Goal: Navigation & Orientation: Find specific page/section

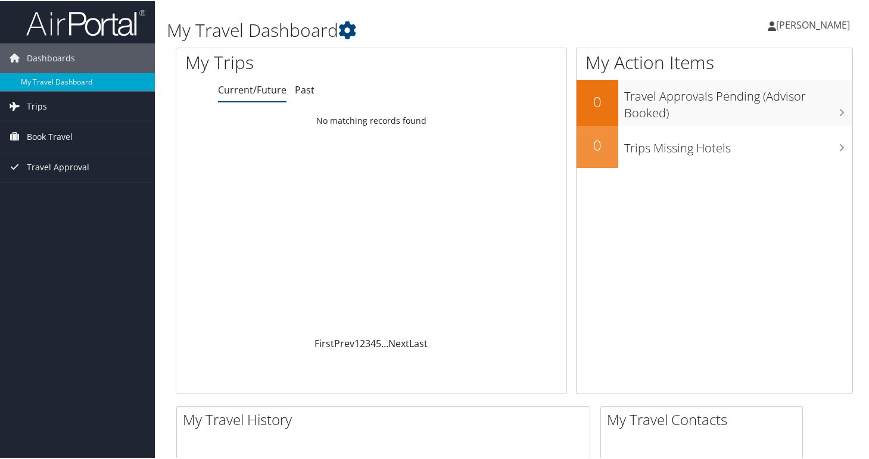
click at [38, 115] on span "Trips" at bounding box center [37, 106] width 20 height 30
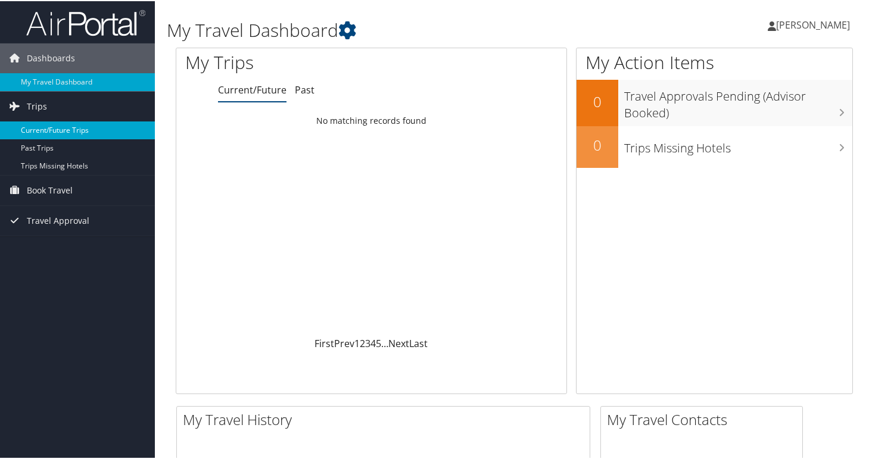
click at [48, 132] on link "Current/Future Trips" at bounding box center [77, 129] width 155 height 18
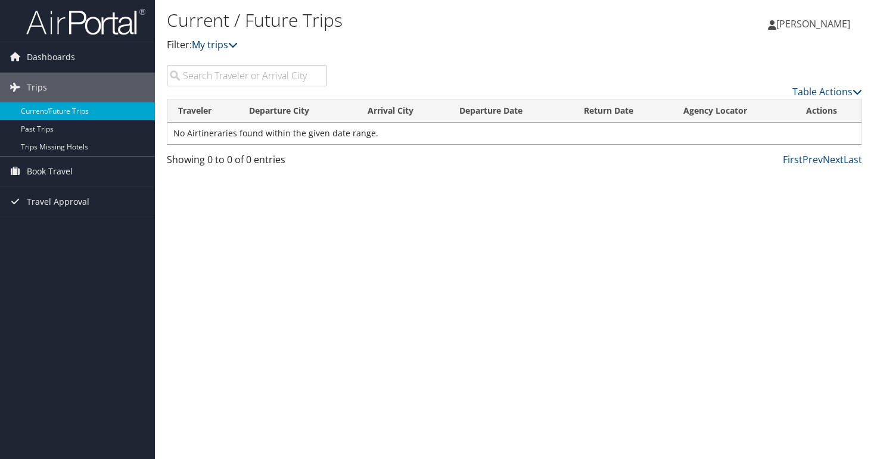
click at [222, 45] on link "My trips" at bounding box center [215, 44] width 46 height 13
click at [234, 45] on icon at bounding box center [233, 45] width 10 height 10
click at [53, 149] on link "Trips Missing Hotels" at bounding box center [77, 147] width 155 height 18
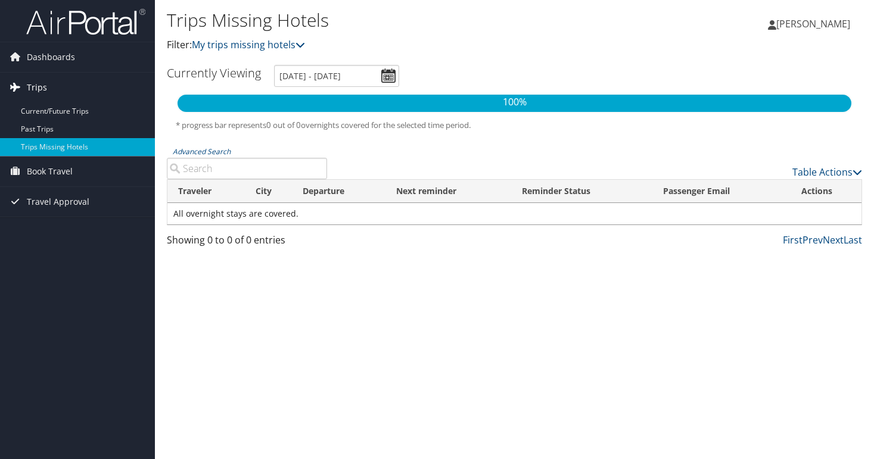
click at [60, 88] on link "Trips" at bounding box center [77, 88] width 155 height 30
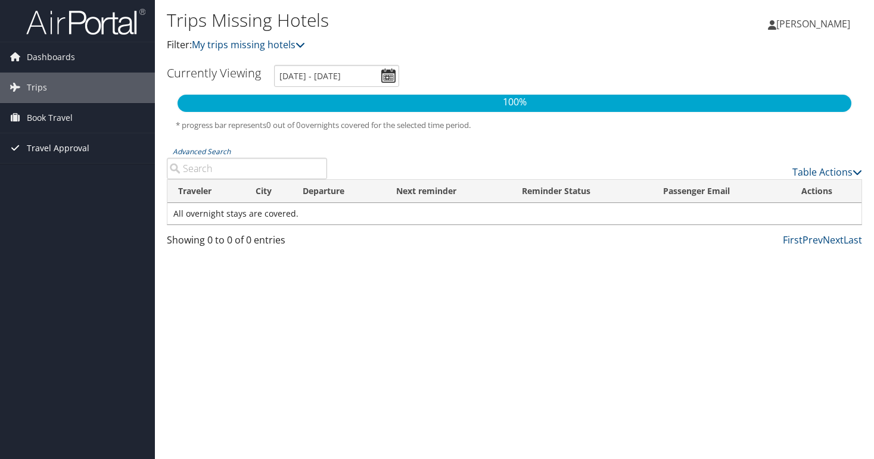
click at [61, 145] on span "Travel Approval" at bounding box center [58, 148] width 63 height 30
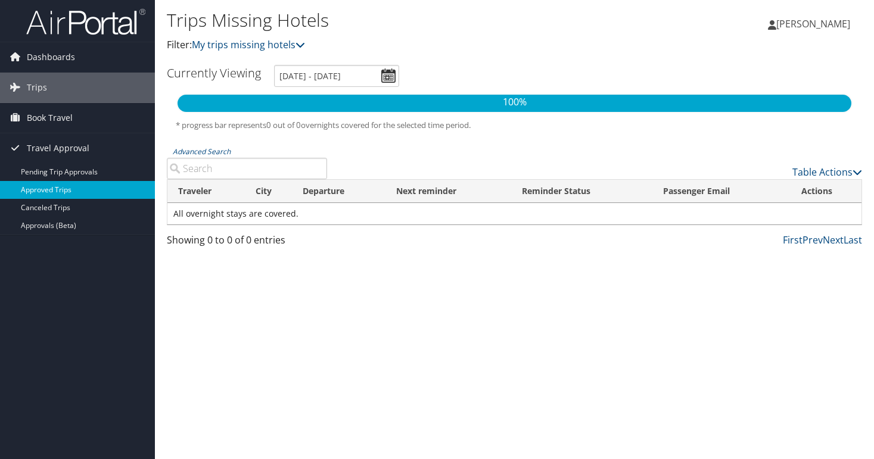
click at [52, 185] on link "Approved Trips" at bounding box center [77, 190] width 155 height 18
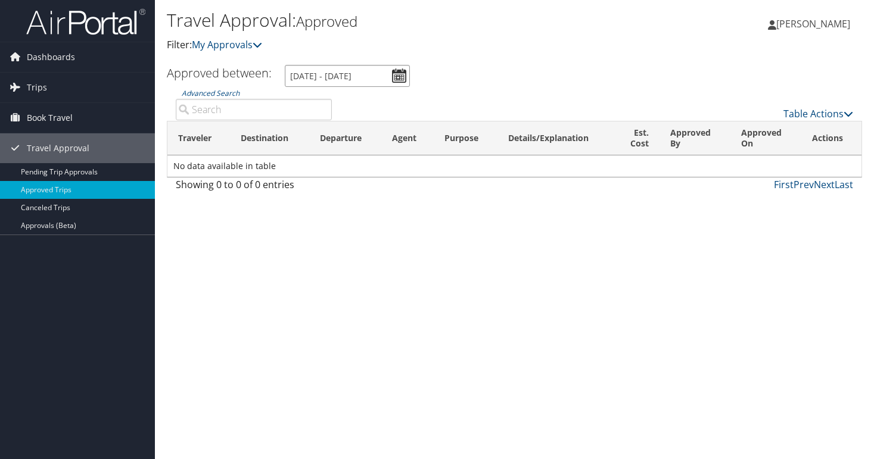
click at [399, 76] on input "9/9/2025 - 10/9/2025" at bounding box center [347, 76] width 125 height 22
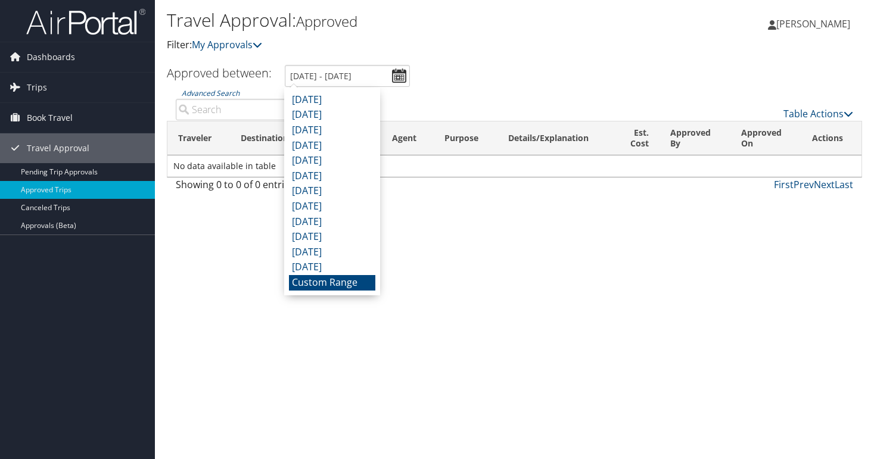
click at [558, 267] on div "Travel Approval: Approved Filter: My Approvals Piper Bordes Piper Bordes My Set…" at bounding box center [514, 229] width 719 height 459
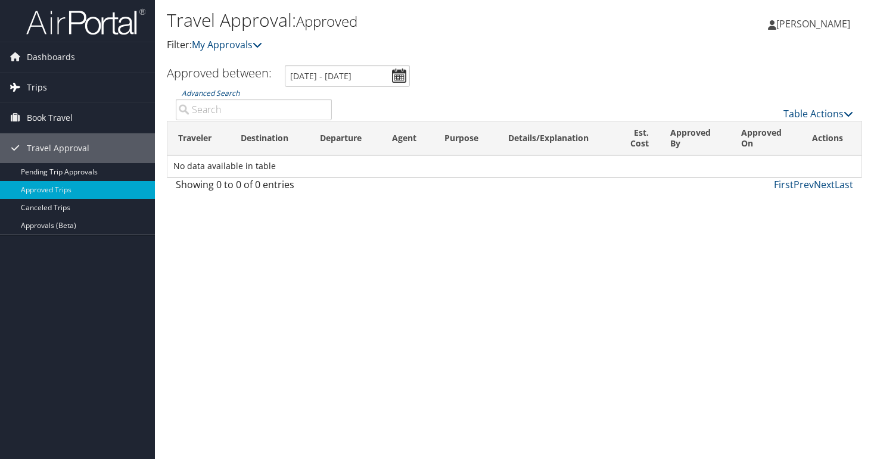
click at [60, 87] on link "Trips" at bounding box center [77, 88] width 155 height 30
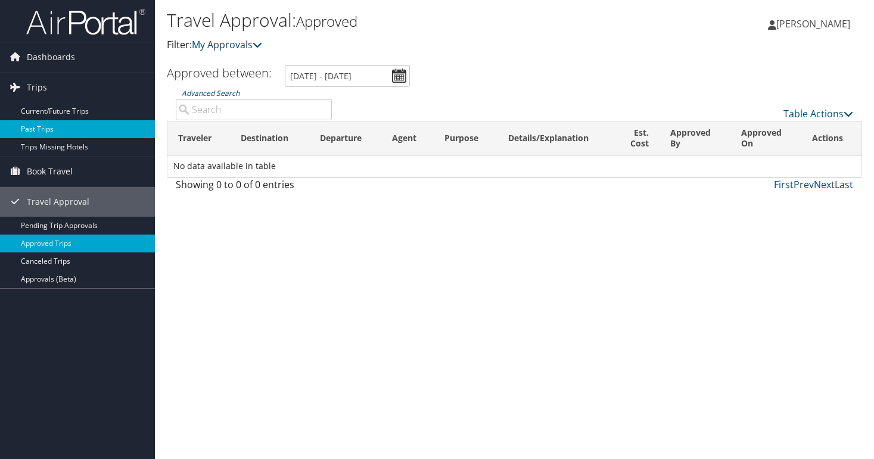
click at [53, 126] on link "Past Trips" at bounding box center [77, 129] width 155 height 18
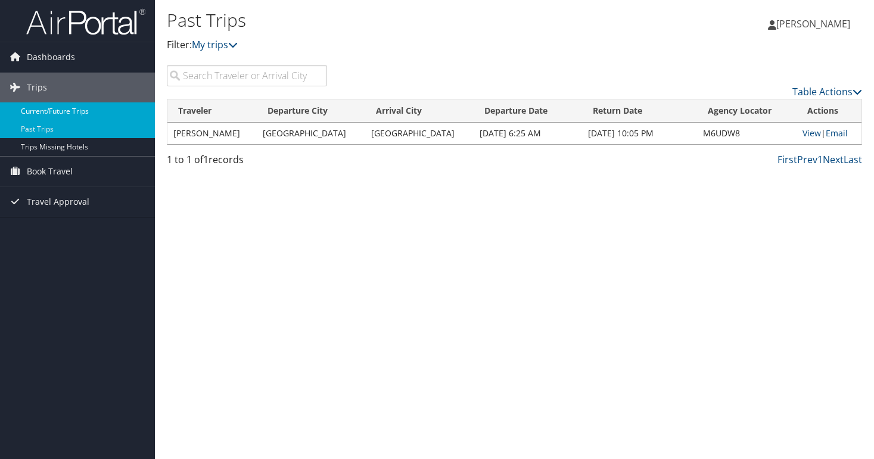
click at [70, 104] on link "Current/Future Trips" at bounding box center [77, 111] width 155 height 18
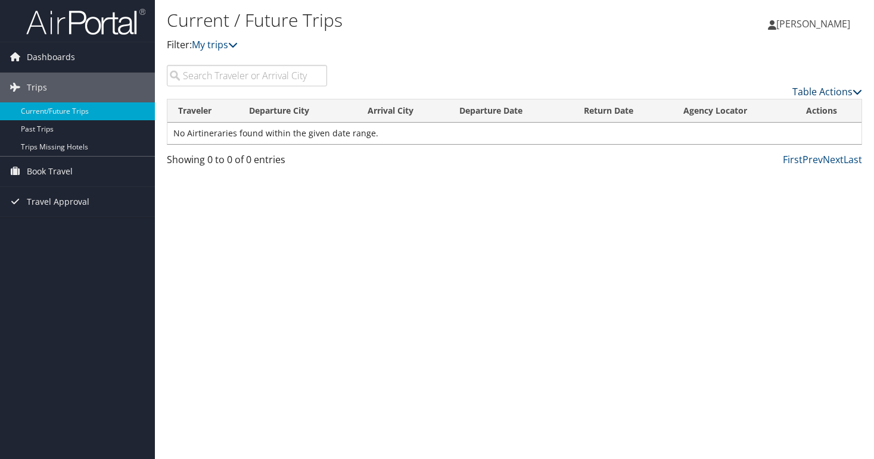
click at [844, 88] on link "Table Actions" at bounding box center [827, 91] width 70 height 13
click at [519, 236] on div at bounding box center [437, 229] width 874 height 459
click at [832, 164] on link "Next" at bounding box center [832, 159] width 21 height 13
click at [63, 135] on link "Past Trips" at bounding box center [77, 129] width 155 height 18
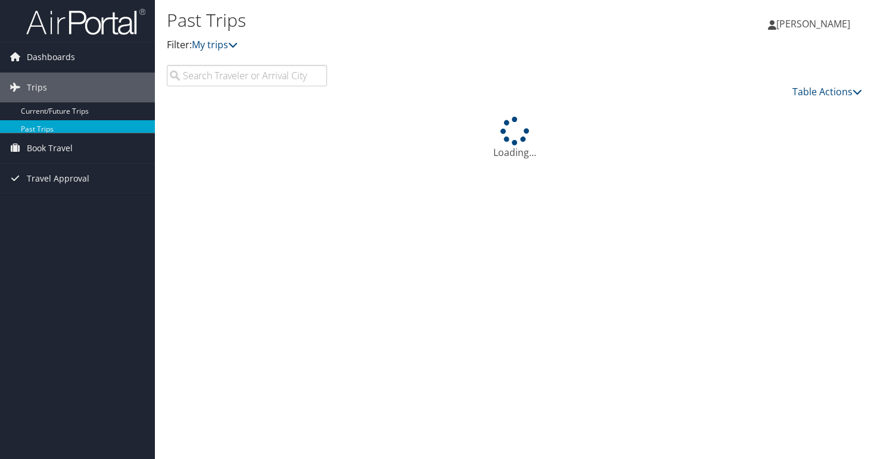
click at [12, 60] on icon at bounding box center [15, 57] width 18 height 18
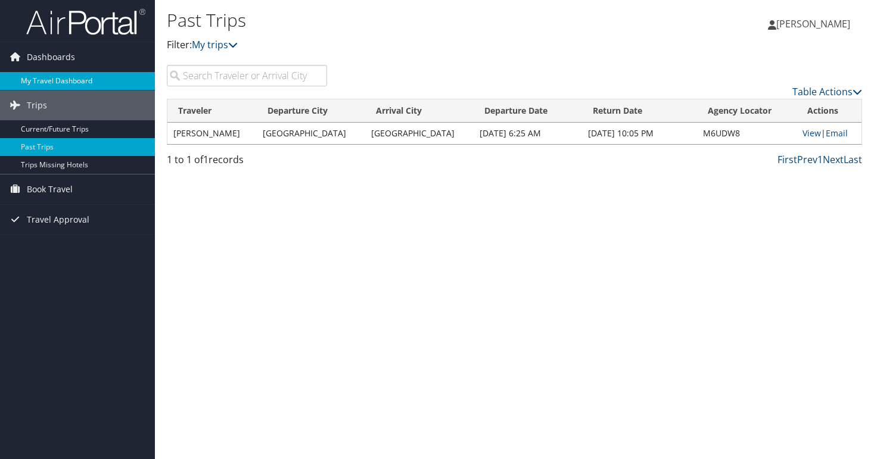
click at [51, 86] on link "My Travel Dashboard" at bounding box center [77, 81] width 155 height 18
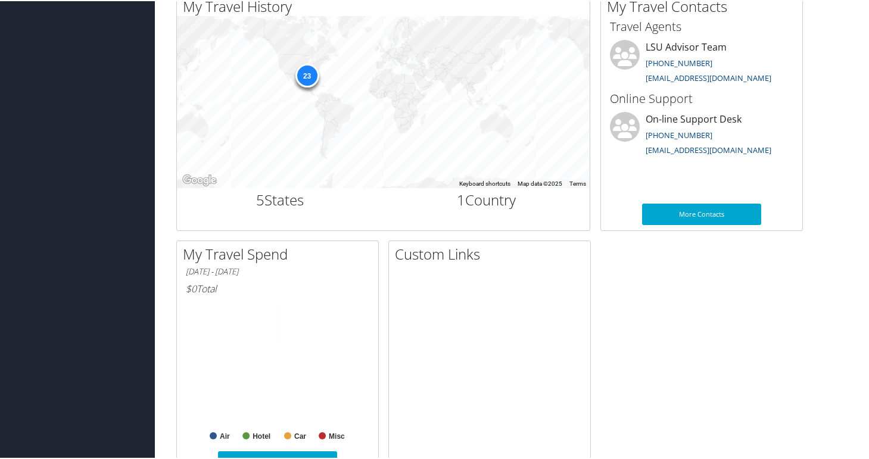
scroll to position [415, 0]
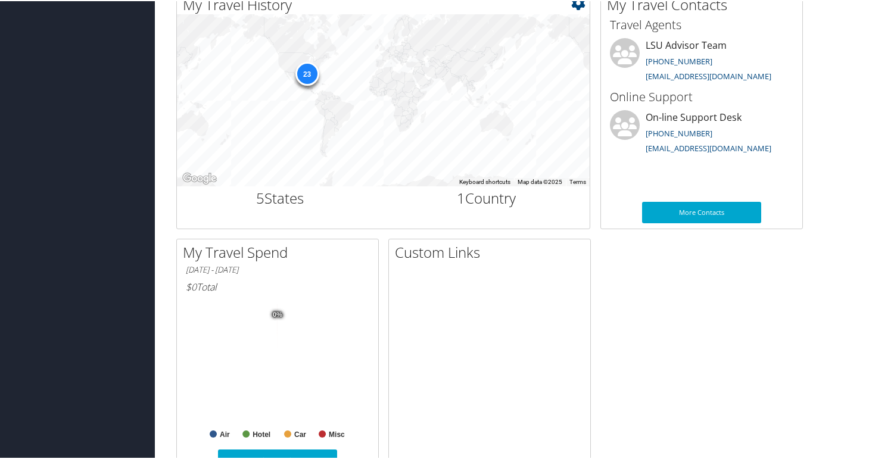
click at [307, 78] on div "23" at bounding box center [307, 73] width 24 height 24
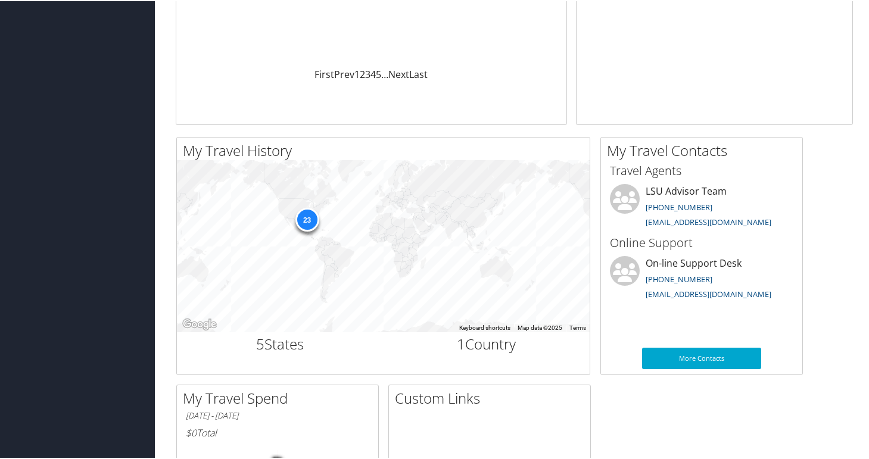
scroll to position [216, 0]
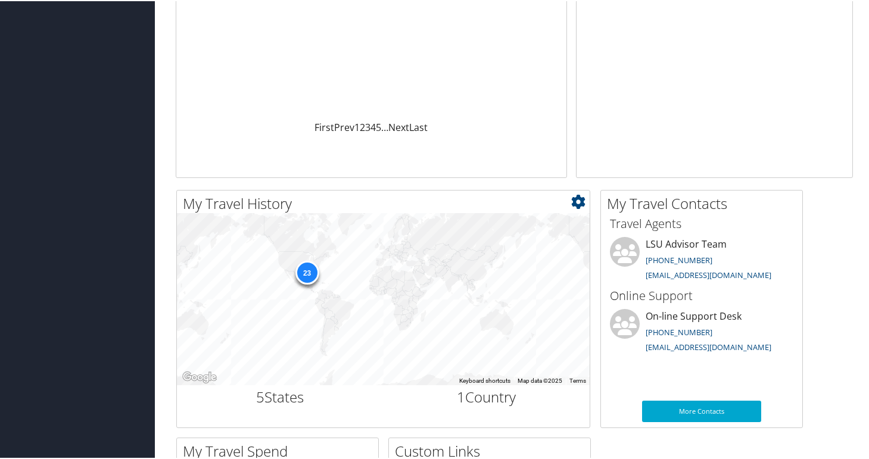
click at [338, 289] on div "23" at bounding box center [383, 299] width 413 height 172
click at [311, 272] on div "23" at bounding box center [307, 272] width 24 height 24
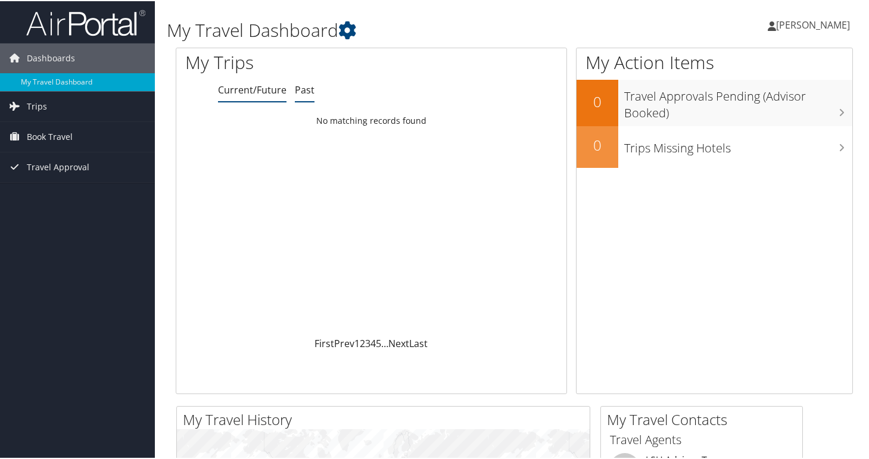
click at [301, 93] on link "Past" at bounding box center [305, 88] width 20 height 13
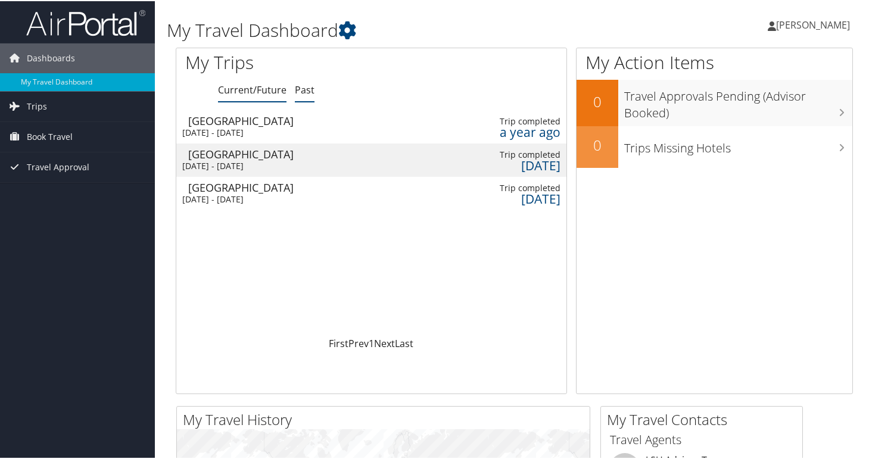
click at [242, 85] on link "Current/Future" at bounding box center [252, 88] width 68 height 13
